Goal: Communication & Community: Ask a question

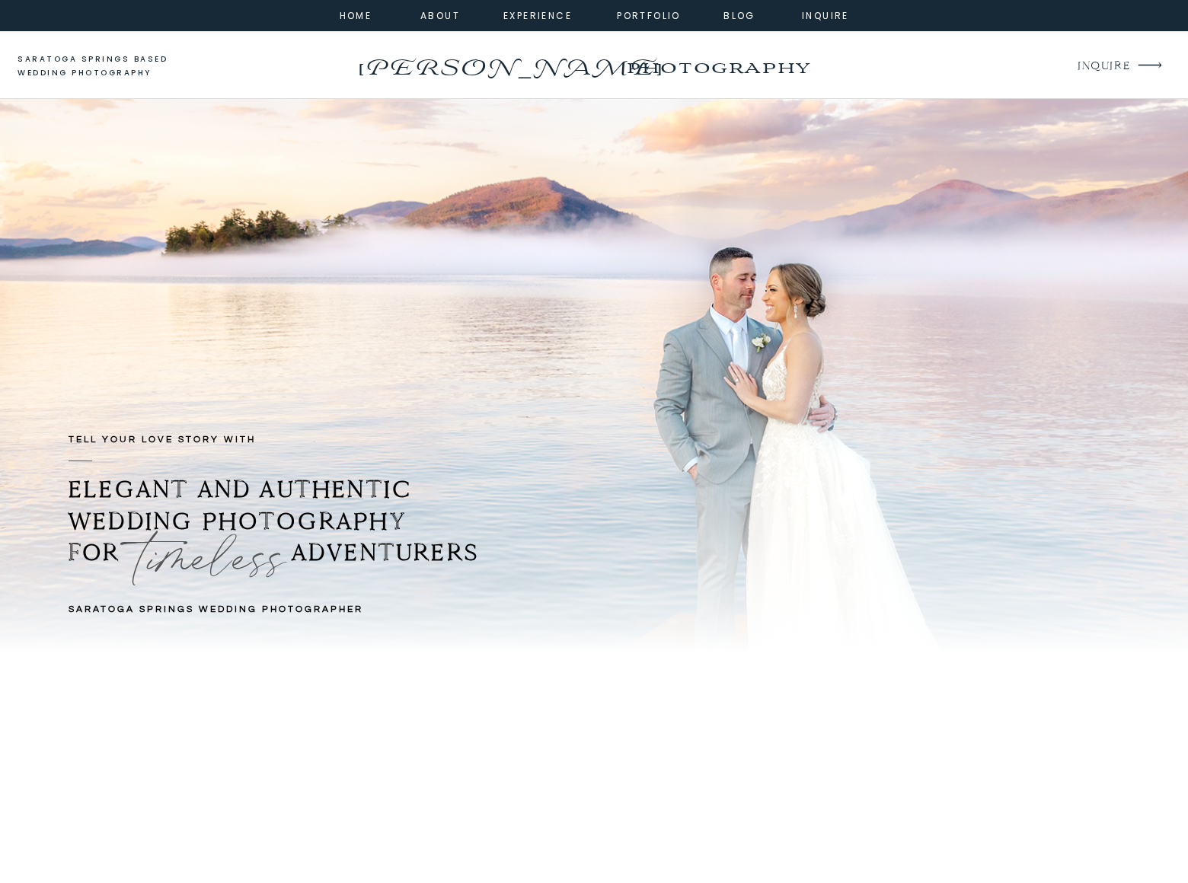
scroll to position [9823, 0]
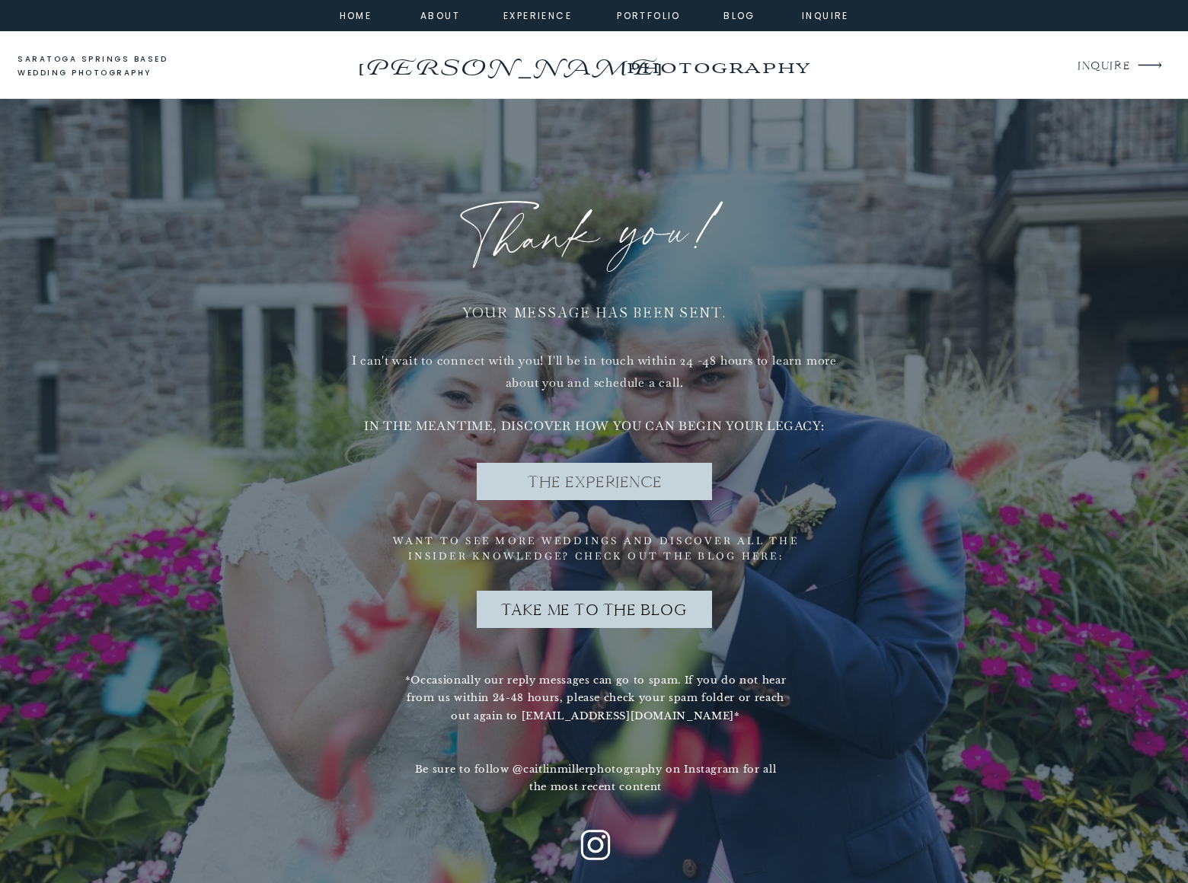
scroll to position [552, 0]
